Goal: Download file/media

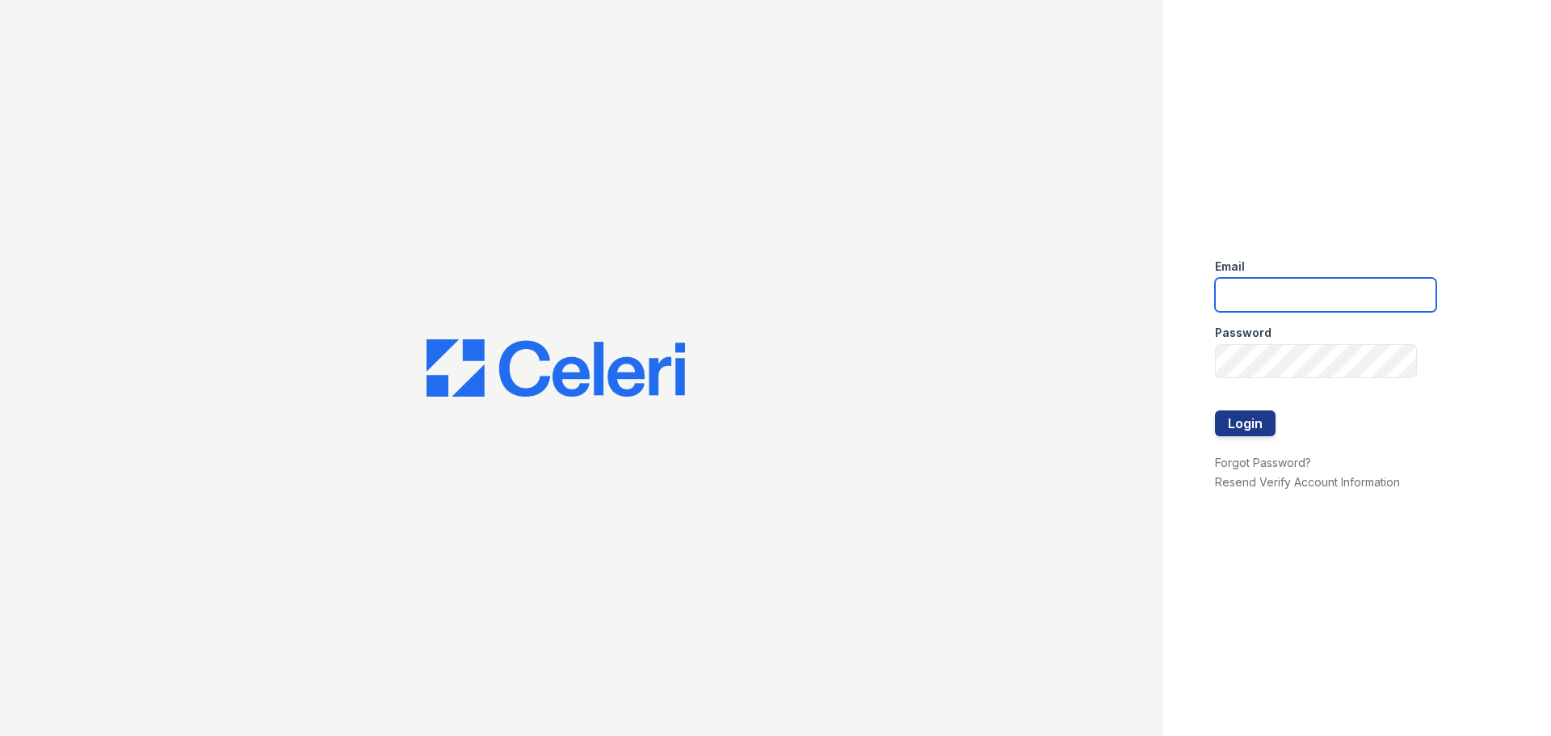
click at [1266, 299] on input "email" at bounding box center [1325, 295] width 221 height 34
type input "[DOMAIN_NAME][EMAIL_ADDRESS][DOMAIN_NAME]"
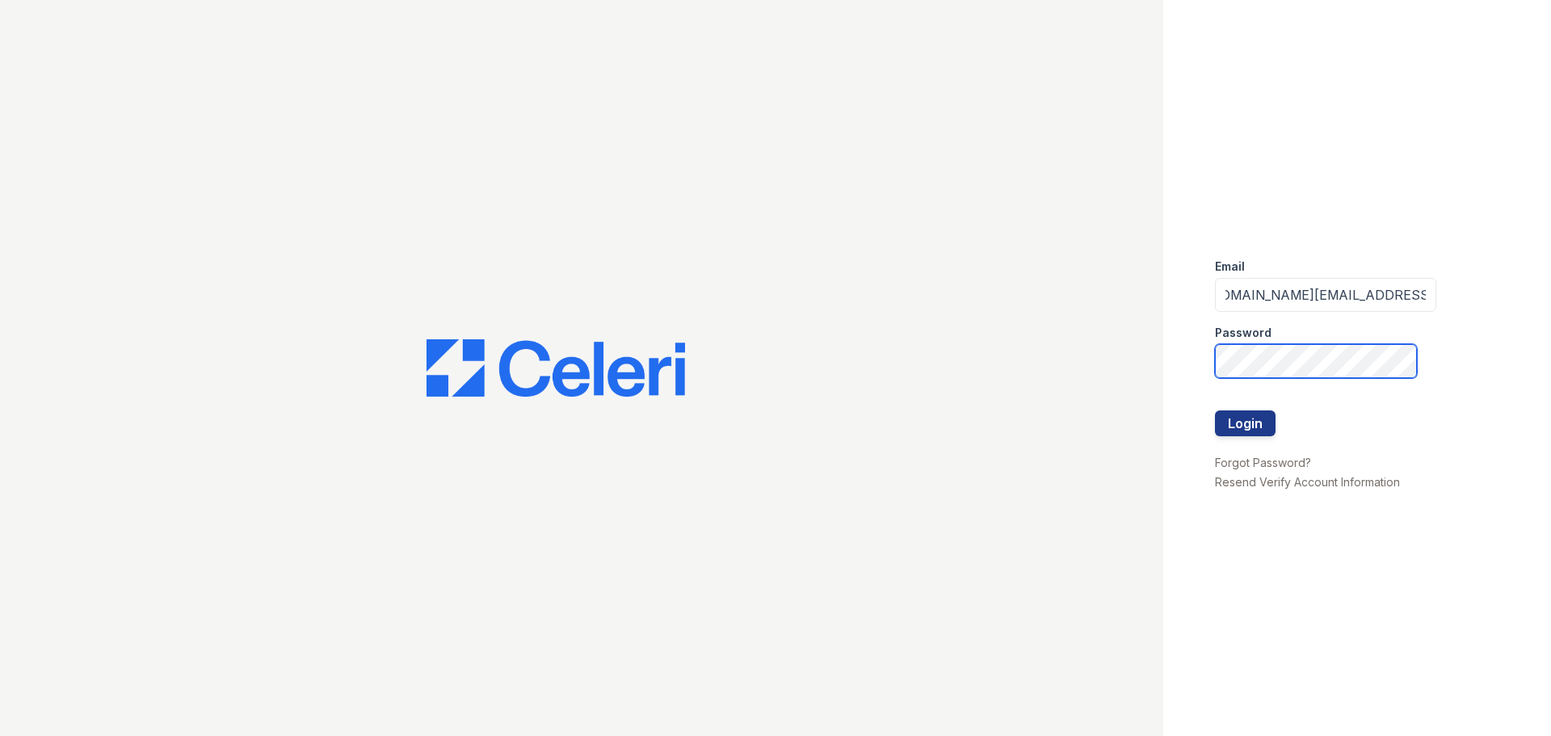
scroll to position [0, 0]
click at [1215, 410] on button "Login" at bounding box center [1245, 423] width 61 height 26
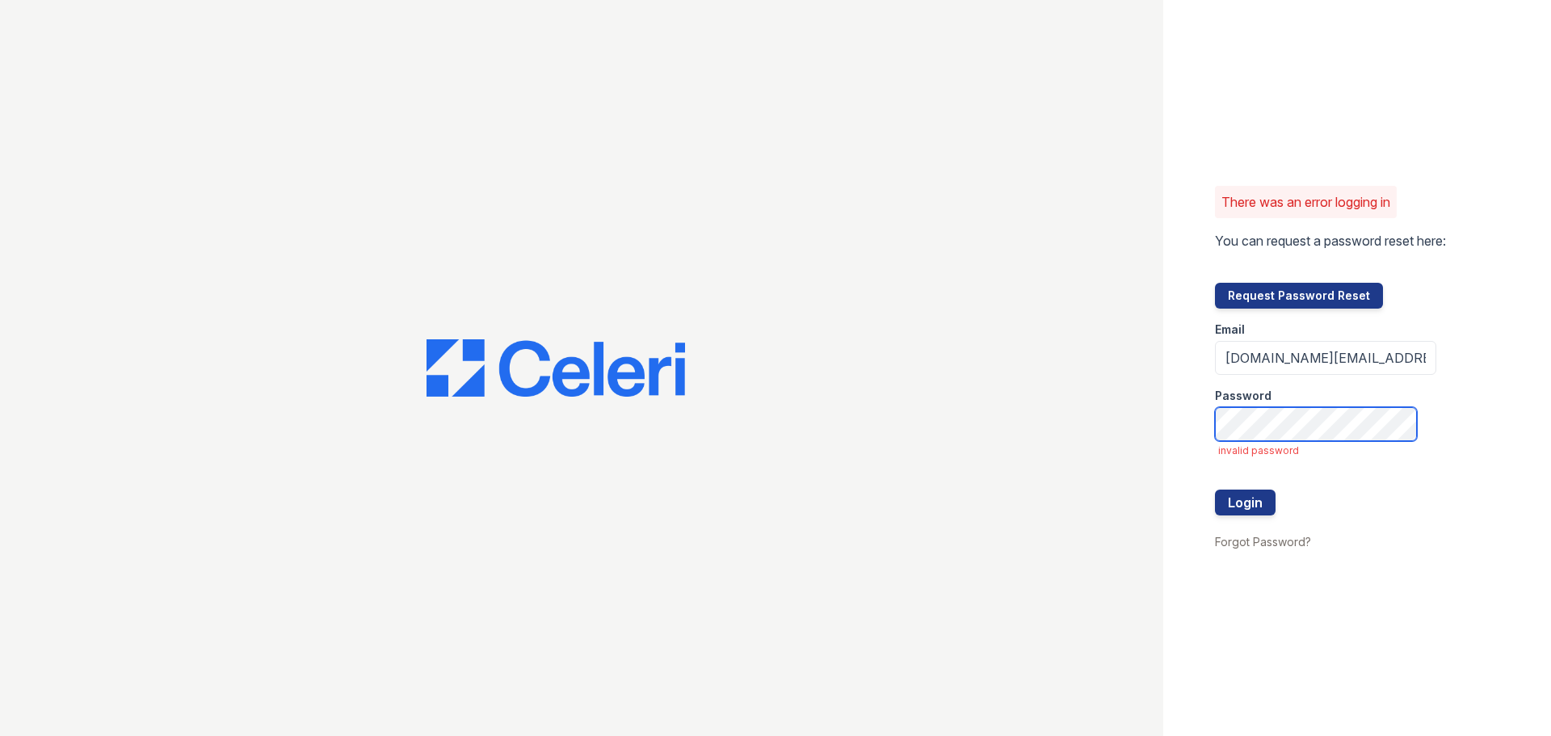
click at [1215, 490] on button "Login" at bounding box center [1245, 503] width 61 height 26
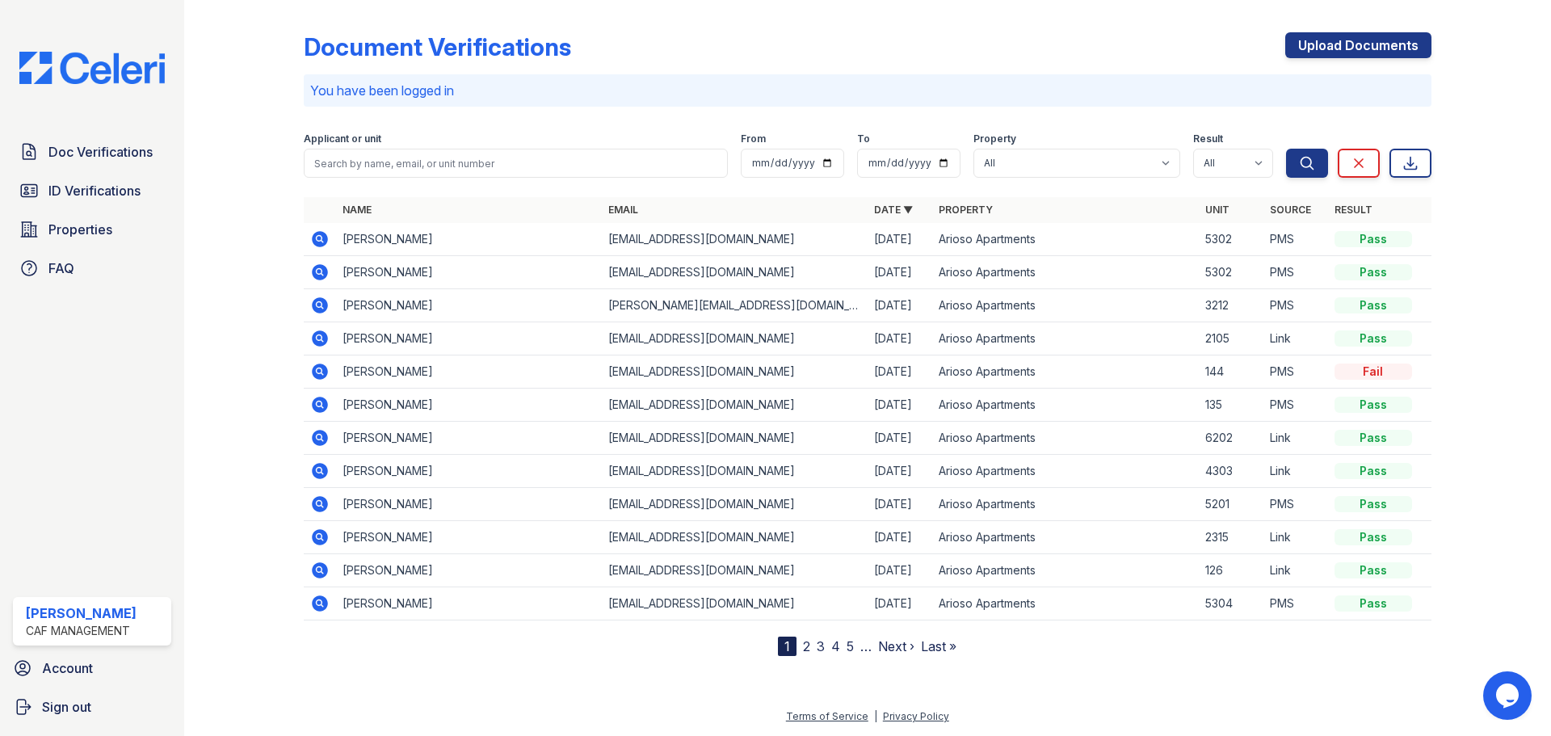
click at [1134, 437] on td "Arioso Apartments" at bounding box center [1065, 438] width 266 height 33
click at [339, 435] on td "Daniella Browne" at bounding box center [469, 438] width 266 height 33
click at [322, 440] on icon at bounding box center [319, 437] width 19 height 19
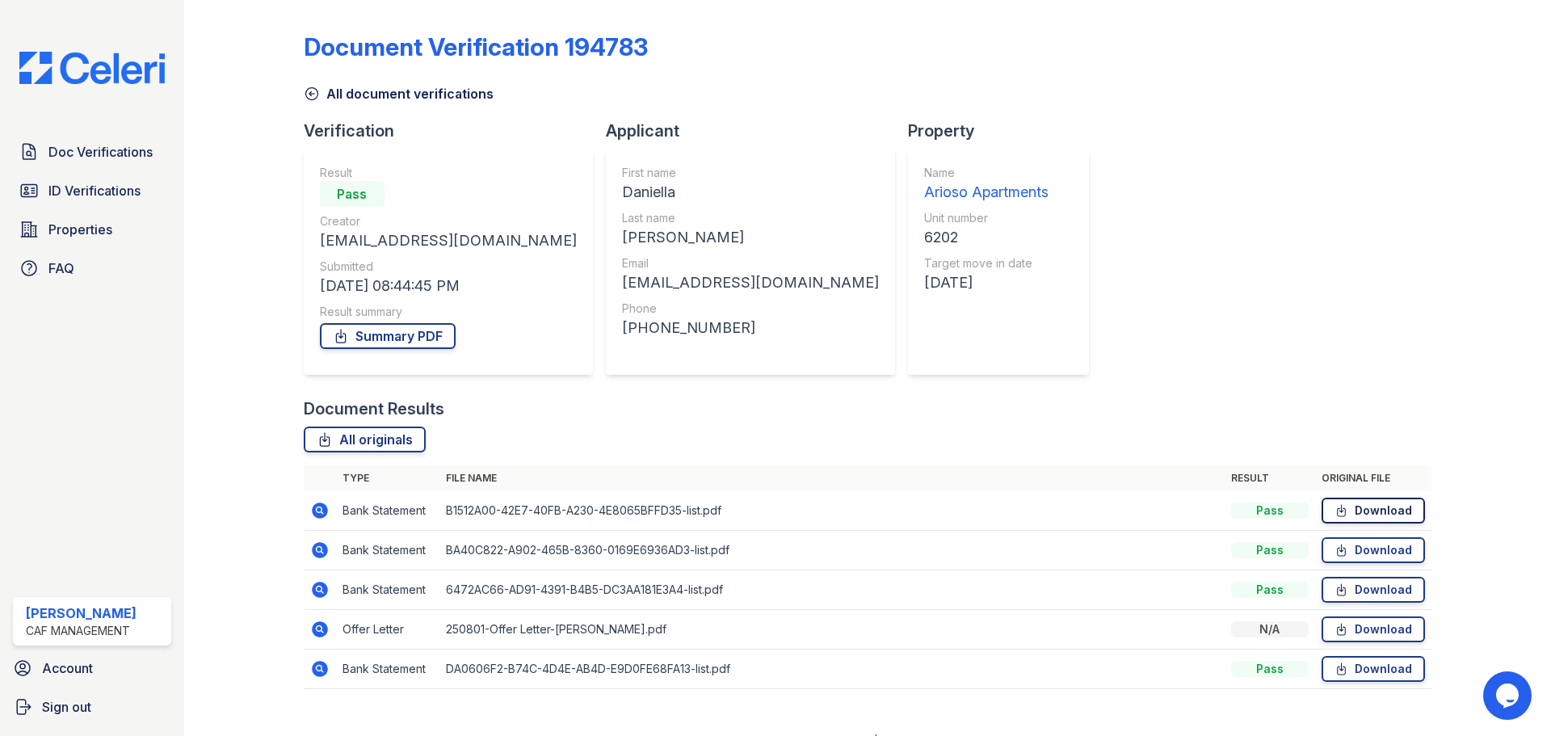
click at [1378, 511] on link "Download" at bounding box center [1373, 511] width 103 height 26
click at [1343, 542] on link "Download" at bounding box center [1373, 550] width 103 height 26
click at [1363, 593] on link "Download" at bounding box center [1373, 590] width 103 height 26
click at [1356, 633] on link "Download" at bounding box center [1373, 629] width 103 height 26
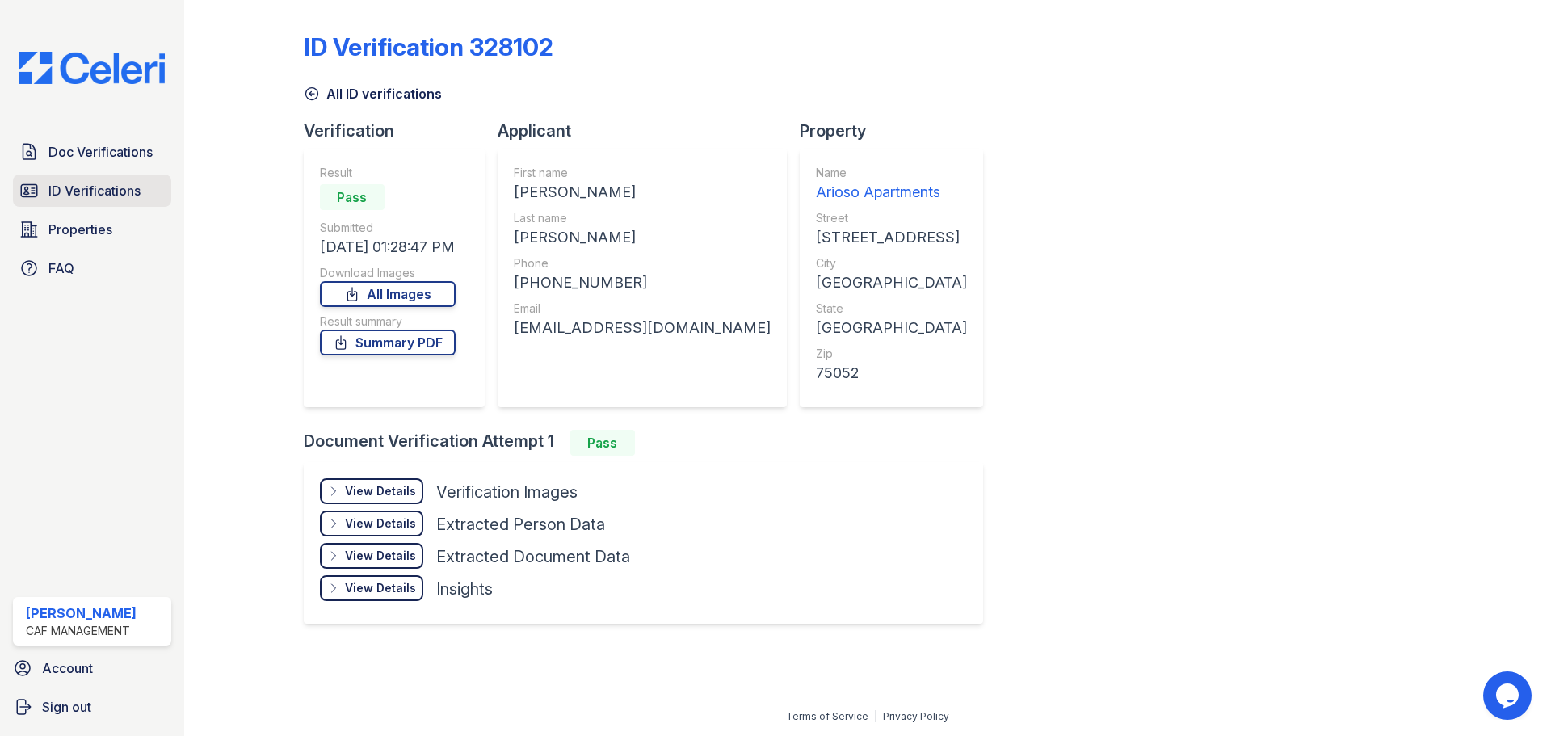
click at [74, 188] on span "ID Verifications" at bounding box center [94, 190] width 92 height 19
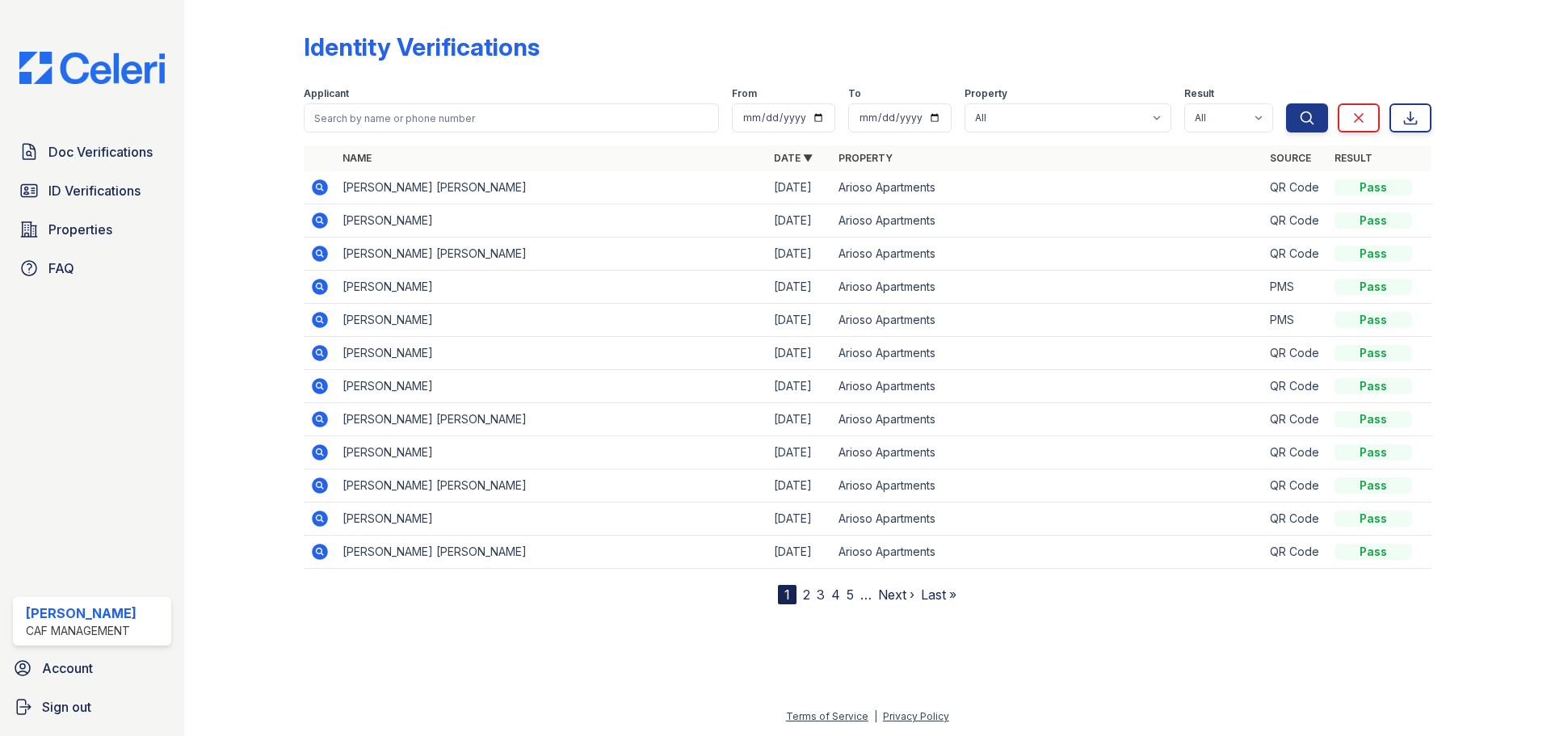
click at [313, 258] on icon at bounding box center [320, 254] width 16 height 16
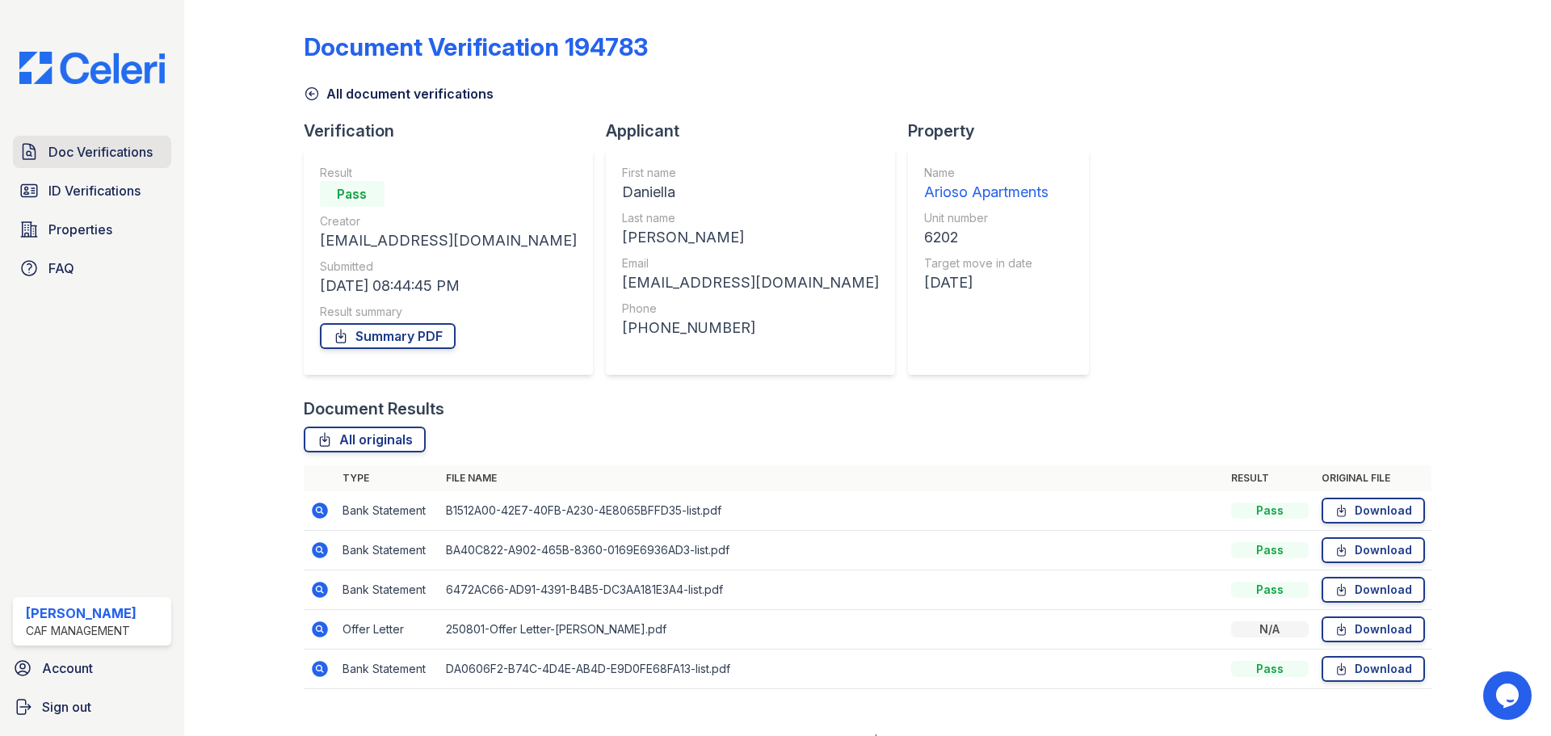
click at [88, 149] on span "Doc Verifications" at bounding box center [100, 151] width 104 height 19
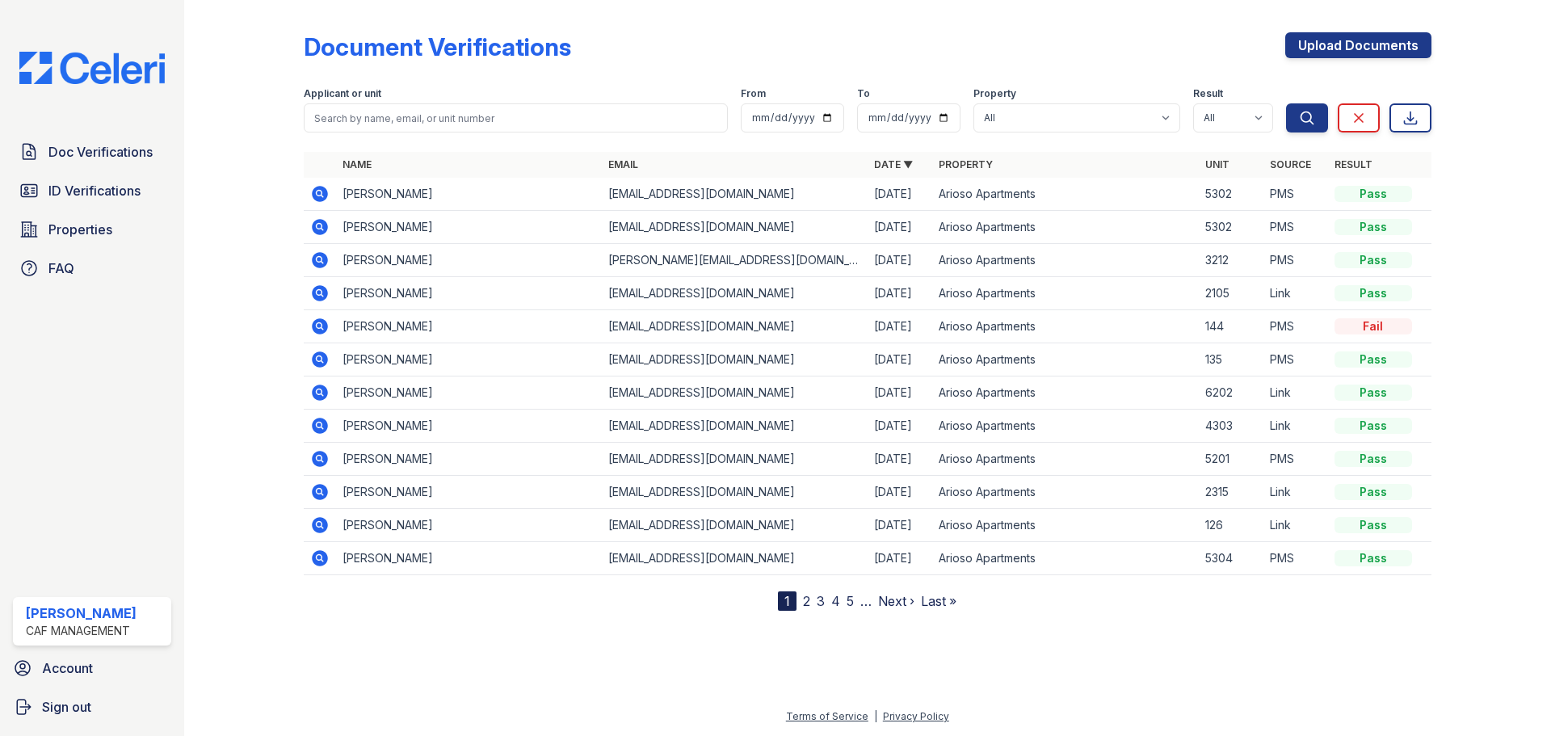
click at [318, 292] on icon at bounding box center [319, 292] width 4 height 4
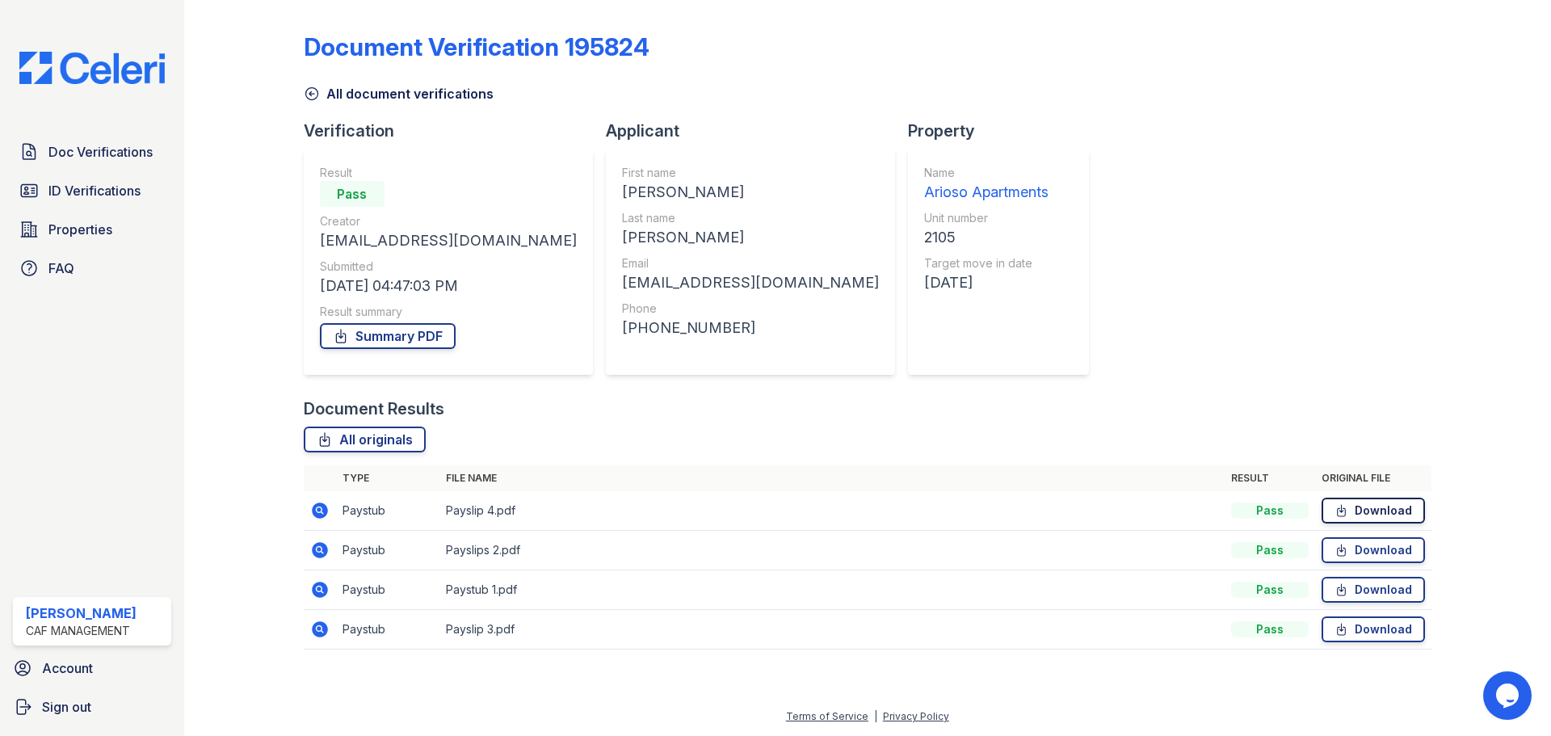
click at [1336, 505] on icon at bounding box center [1342, 511] width 14 height 16
click at [1382, 553] on link "Download" at bounding box center [1373, 550] width 103 height 26
click at [1362, 594] on link "Download" at bounding box center [1373, 590] width 103 height 26
click at [1374, 630] on link "Download" at bounding box center [1373, 629] width 103 height 26
click at [1416, 552] on link "Download" at bounding box center [1373, 550] width 103 height 26
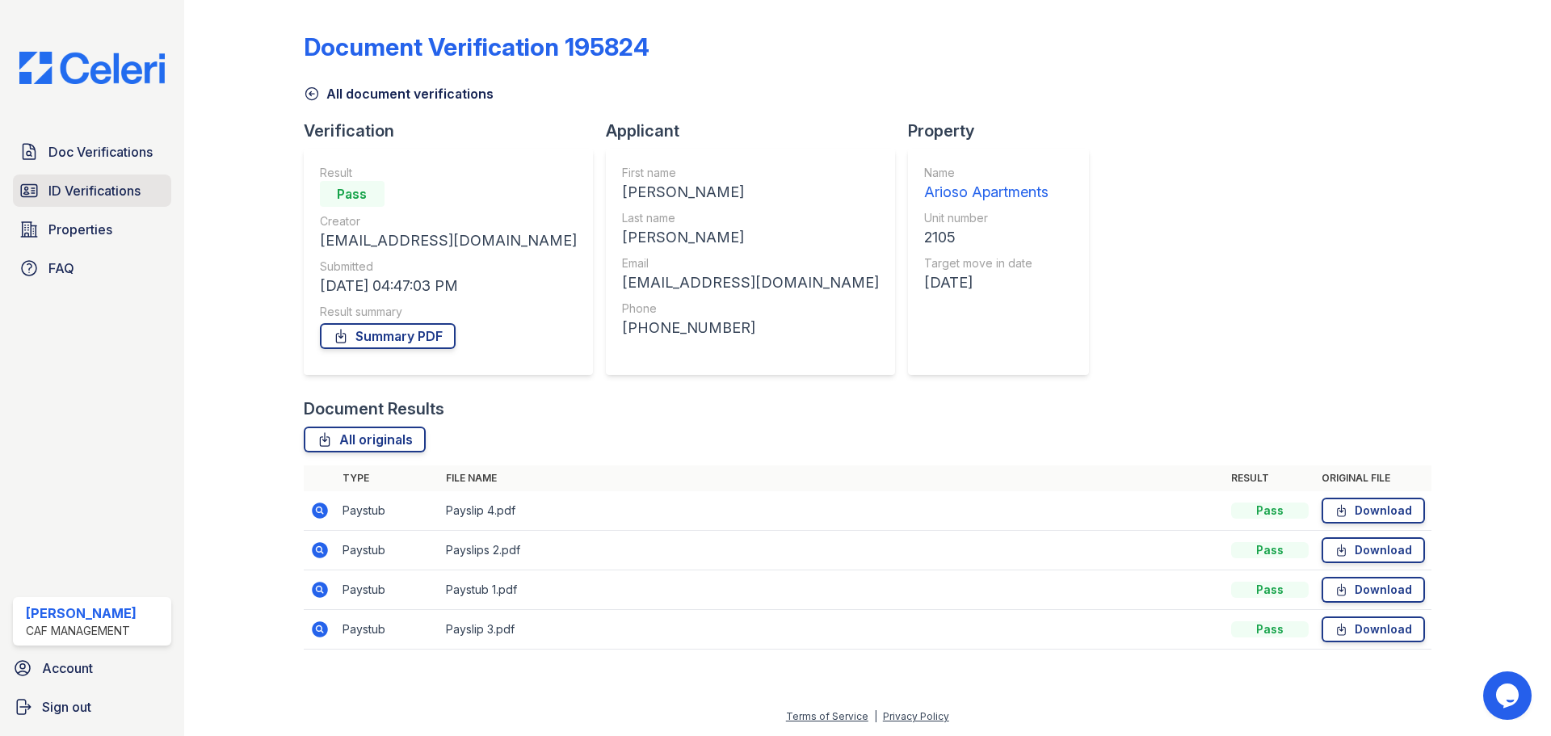
click at [101, 195] on span "ID Verifications" at bounding box center [94, 190] width 92 height 19
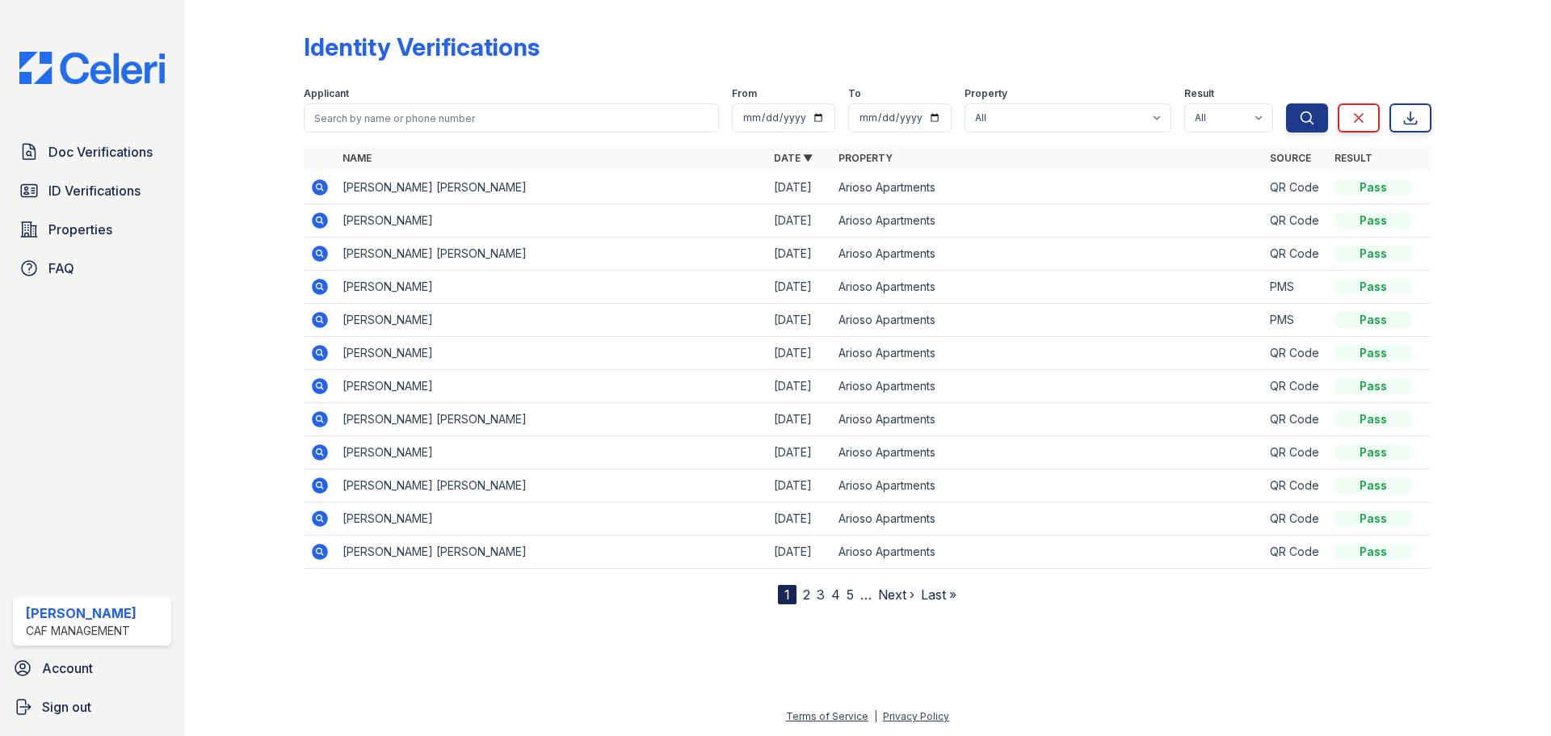
click at [806, 593] on link "2" at bounding box center [806, 595] width 7 height 16
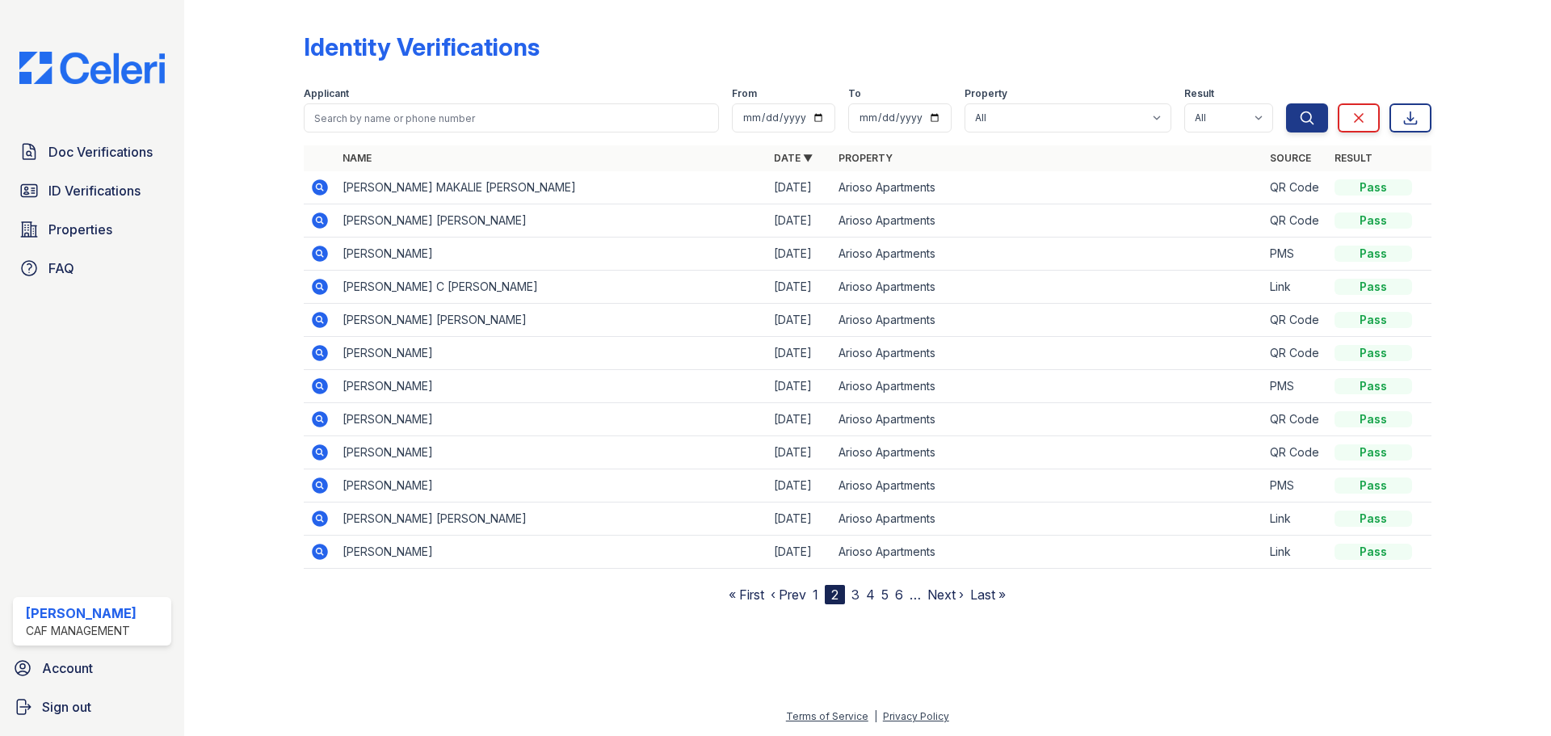
click at [322, 284] on icon at bounding box center [320, 287] width 16 height 16
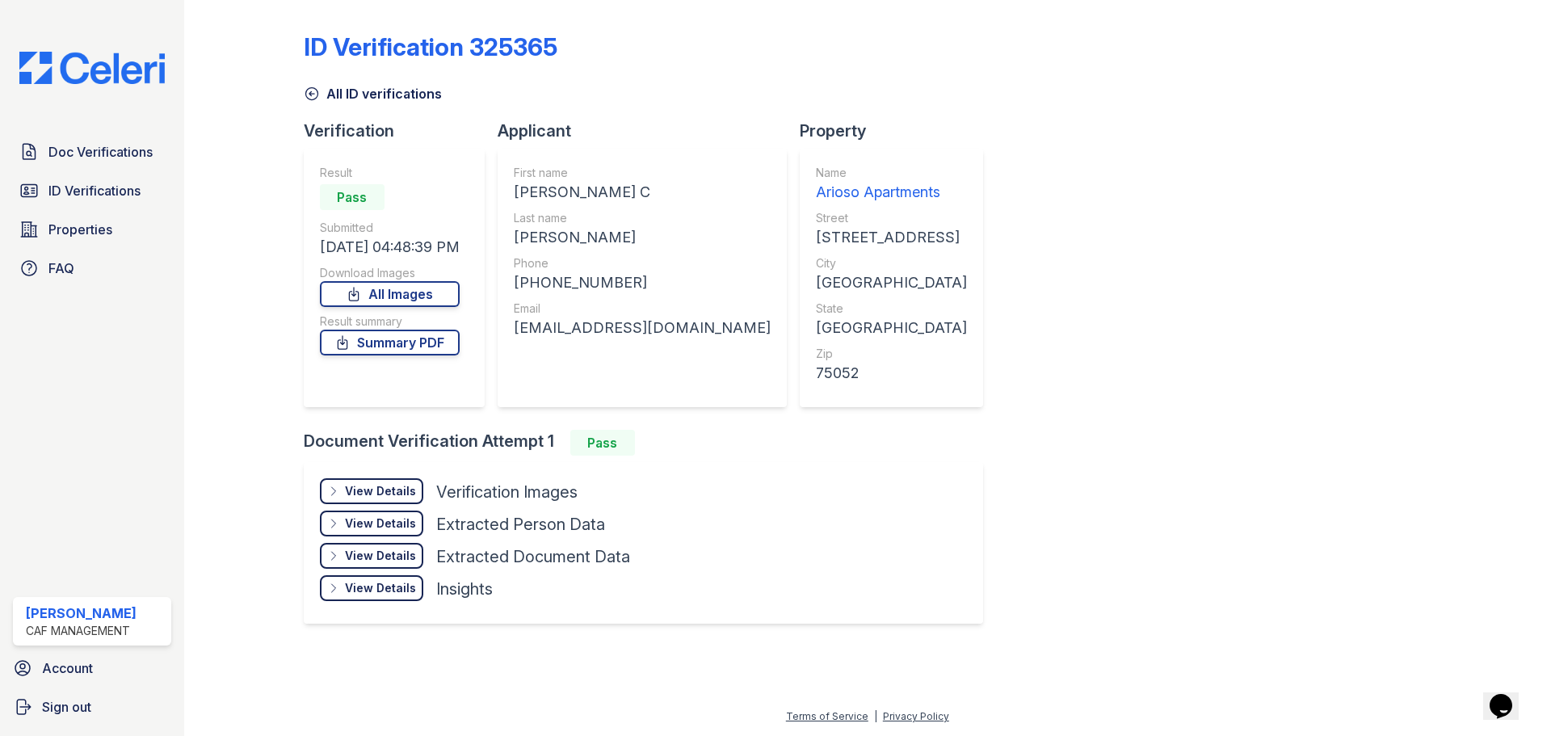
click at [424, 280] on div "Download Images" at bounding box center [390, 273] width 140 height 16
click at [424, 286] on link "All Images" at bounding box center [390, 294] width 140 height 26
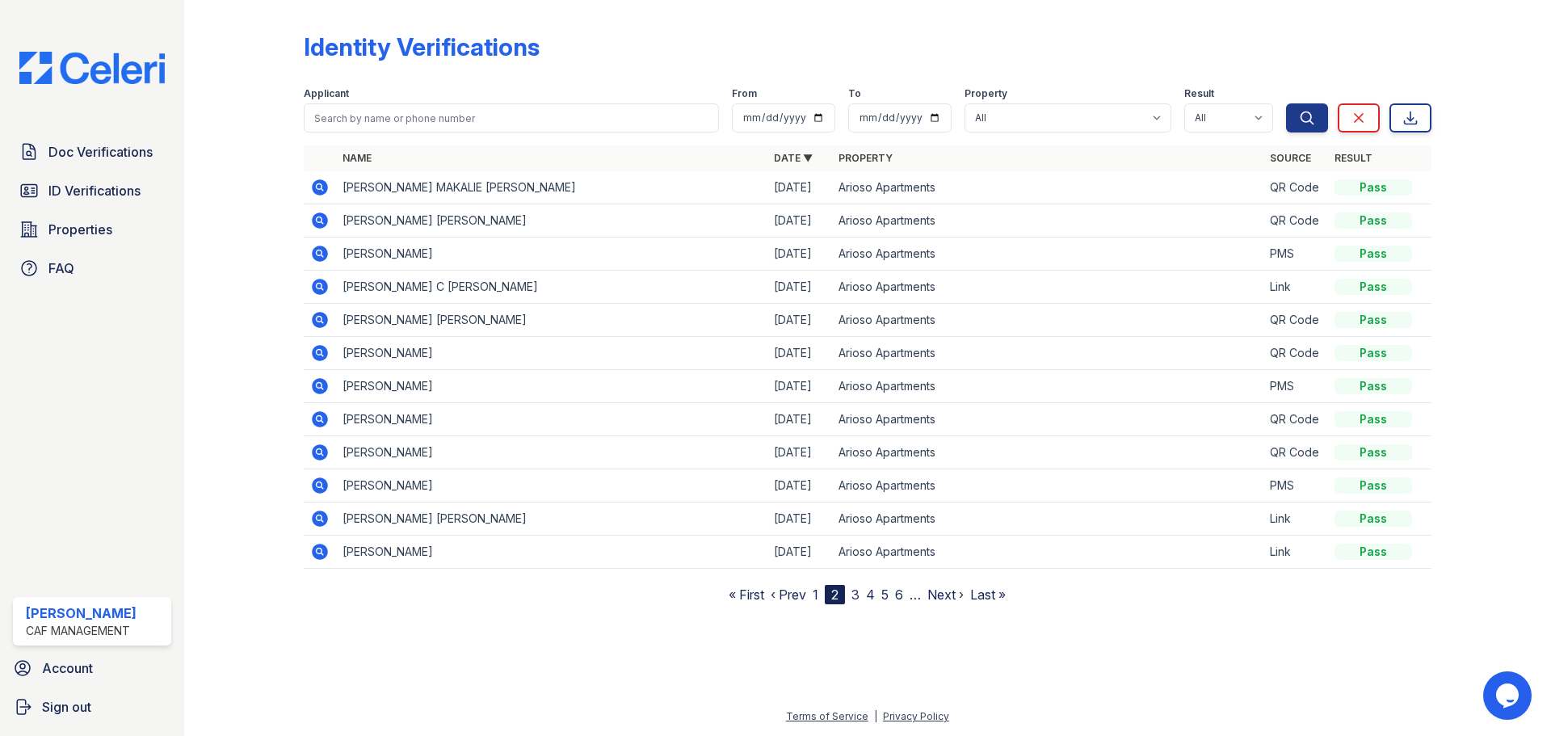
click at [318, 515] on icon at bounding box center [320, 519] width 16 height 16
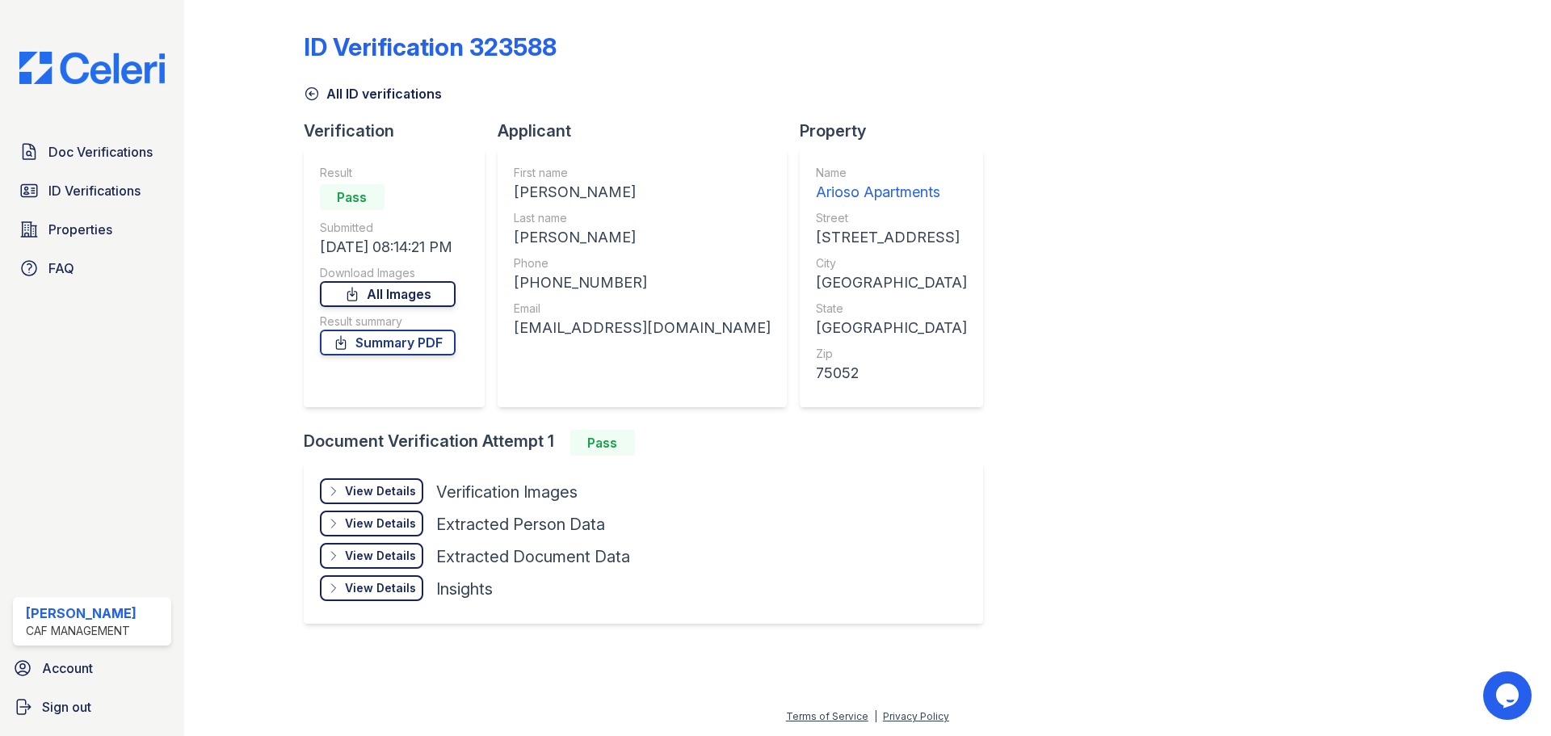
click at [428, 301] on link "All Images" at bounding box center [388, 294] width 136 height 26
